Goal: Find specific page/section: Find specific page/section

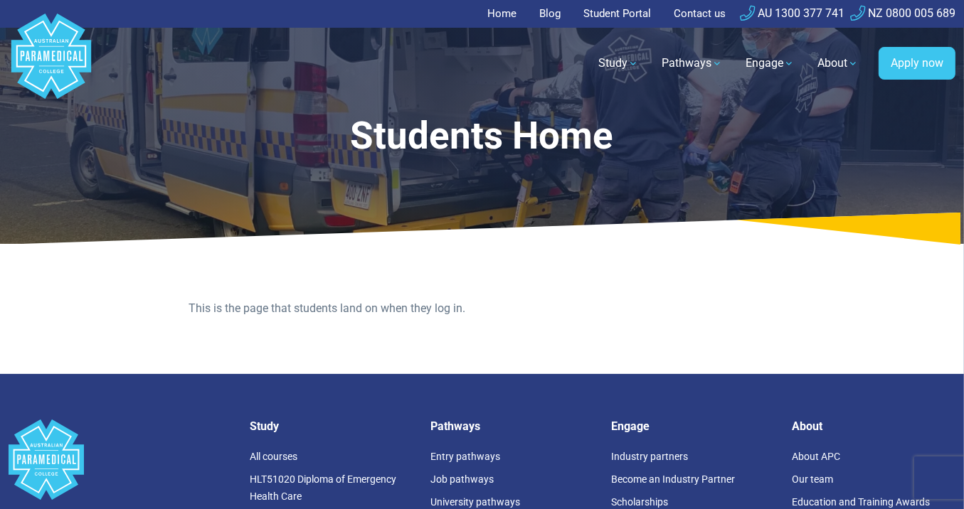
click at [613, 6] on link "Student Portal" at bounding box center [617, 14] width 85 height 28
click at [612, 12] on link "Student Portal" at bounding box center [617, 14] width 85 height 28
